Goal: Transaction & Acquisition: Purchase product/service

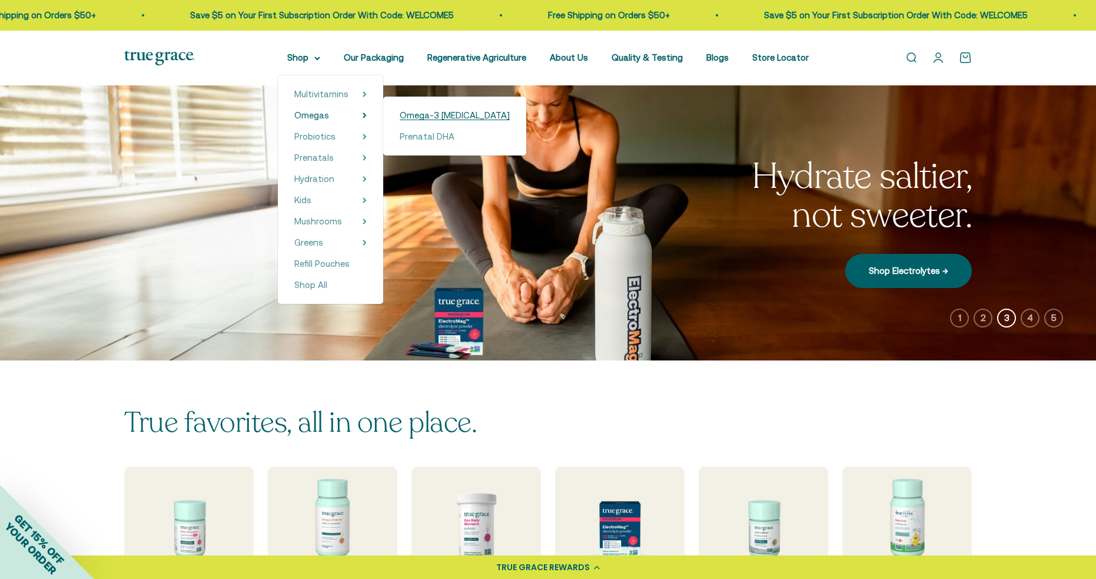
click at [441, 114] on span "Omega-3 [MEDICAL_DATA]" at bounding box center [455, 115] width 110 height 10
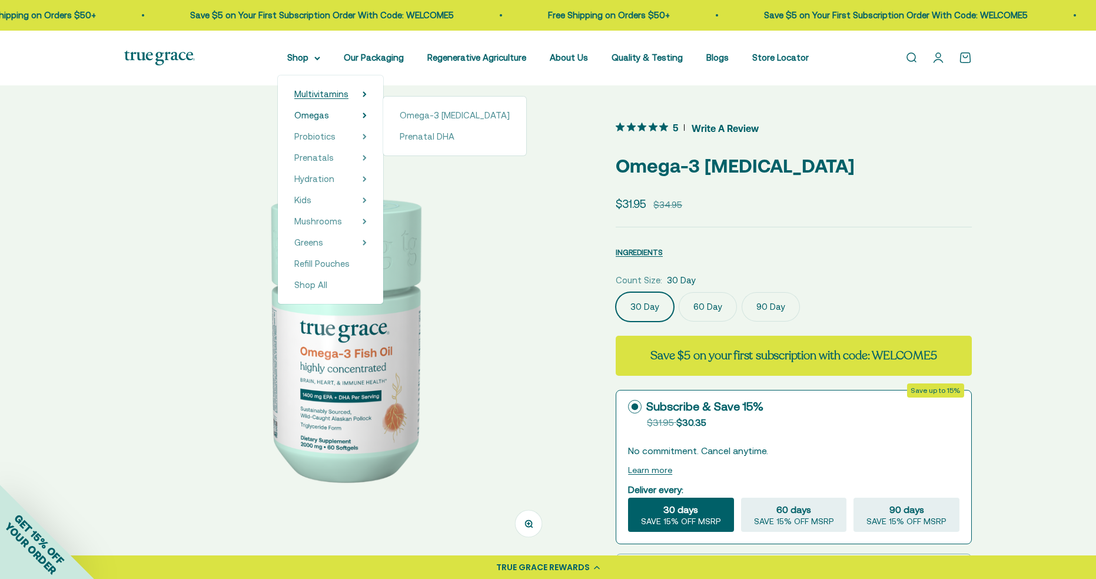
scroll to position [5, 0]
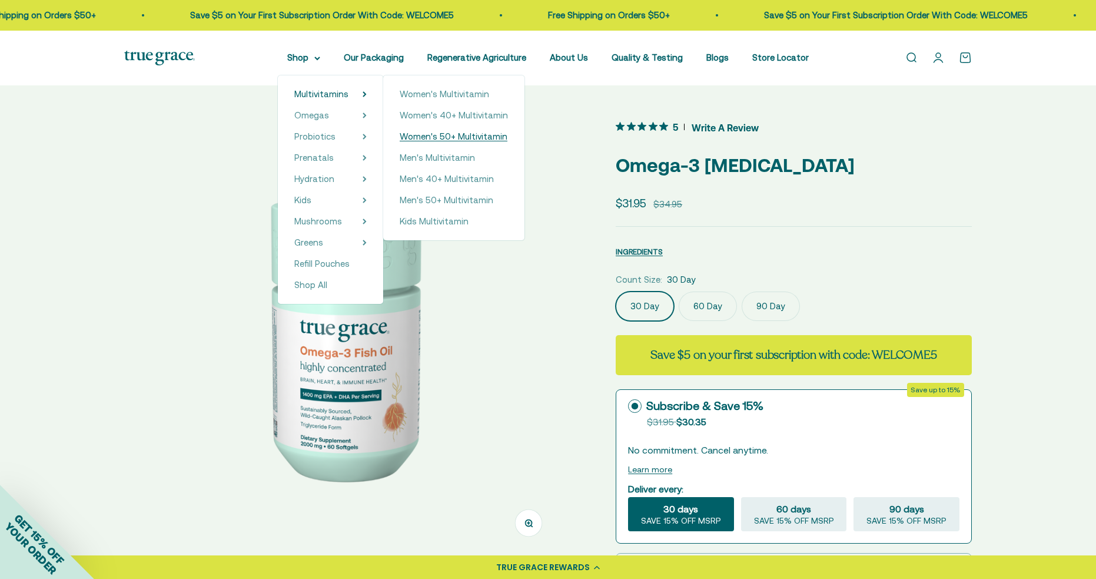
click at [454, 134] on span "Women's 50+ Multivitamin" at bounding box center [454, 136] width 108 height 10
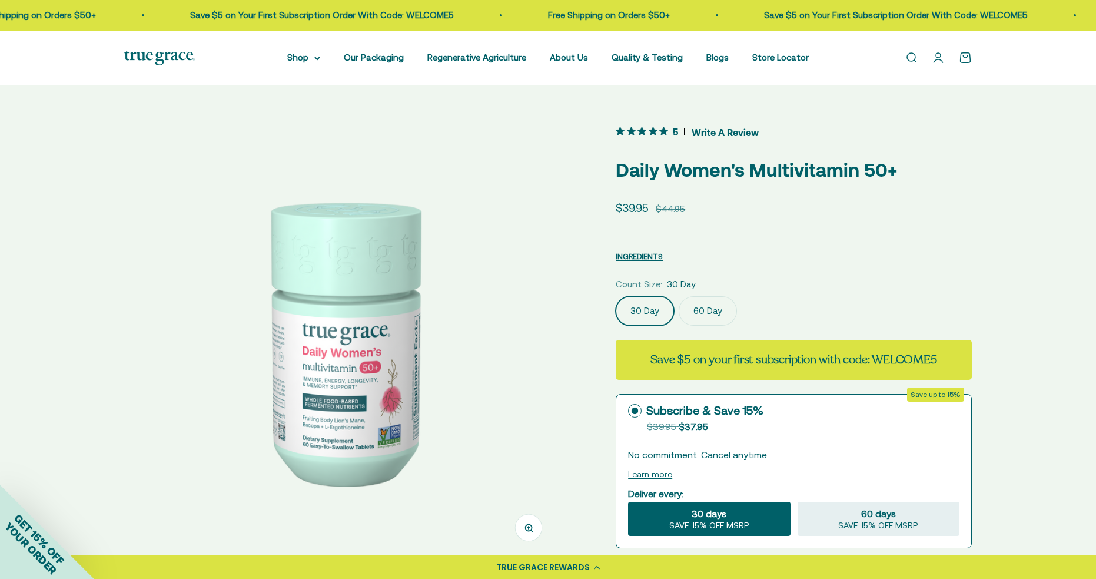
click at [707, 311] on label "60 Day" at bounding box center [708, 310] width 58 height 29
click at [616, 296] on input "60 Day" at bounding box center [615, 296] width 1 height 1
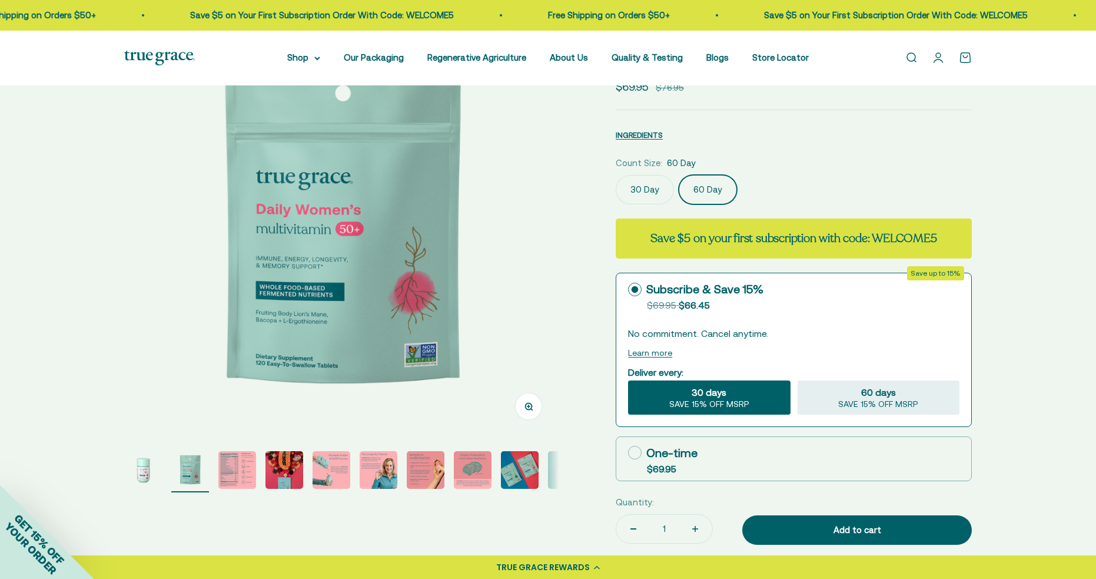
scroll to position [125, 0]
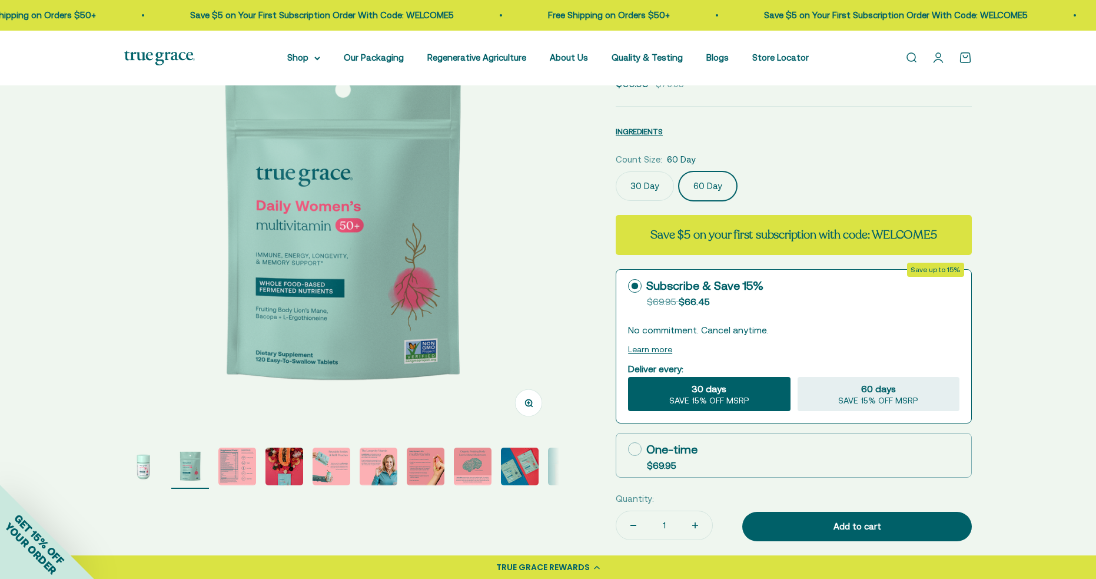
click at [638, 449] on icon at bounding box center [635, 449] width 14 height 14
click at [628, 449] on input "One-time $69.95" at bounding box center [628, 449] width 1 height 1
radio input "true"
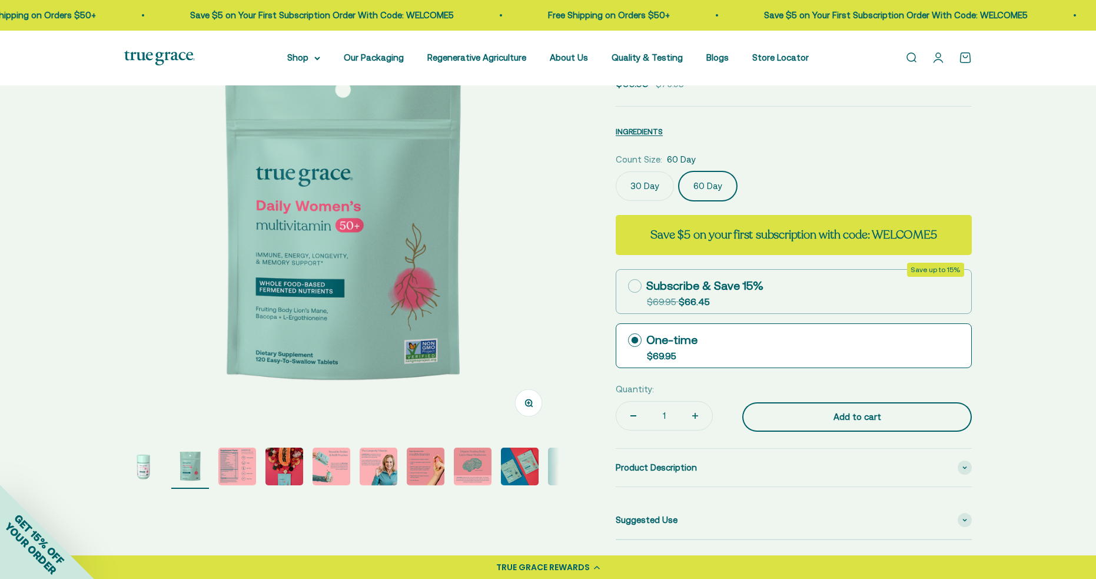
click at [819, 410] on div "Add to cart" at bounding box center [857, 417] width 183 height 14
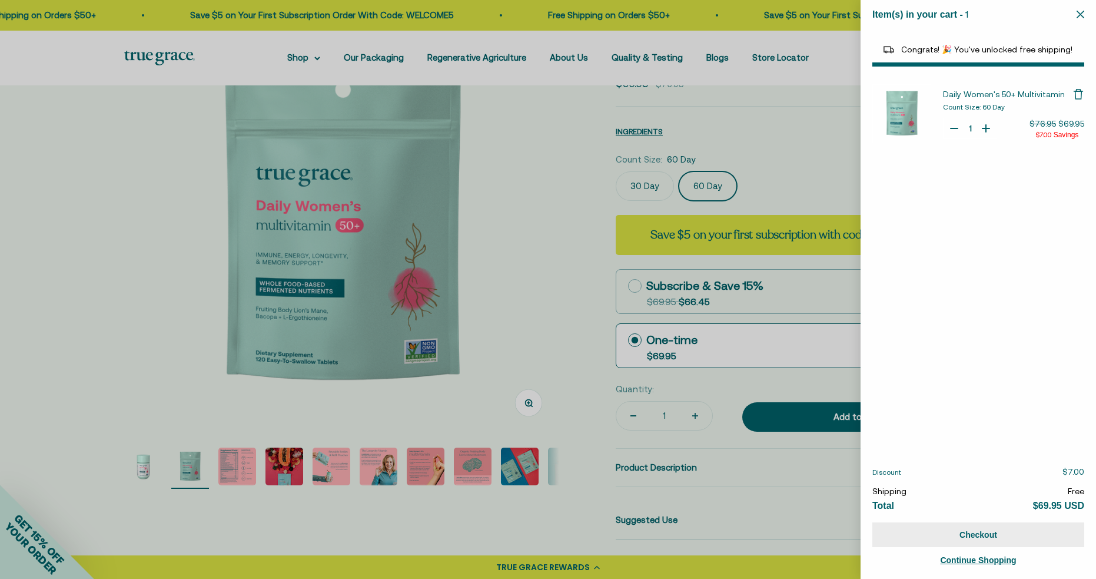
select select "44882812010710"
select select "40055698129088"
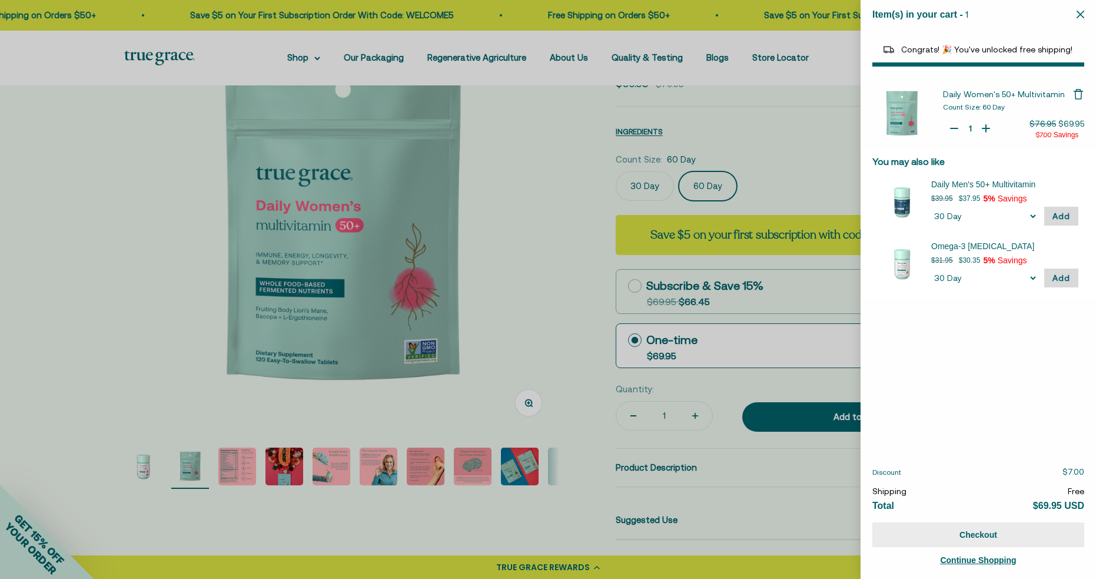
click at [968, 534] on button "Checkout" at bounding box center [979, 534] width 212 height 25
